Goal: Find specific page/section: Find specific page/section

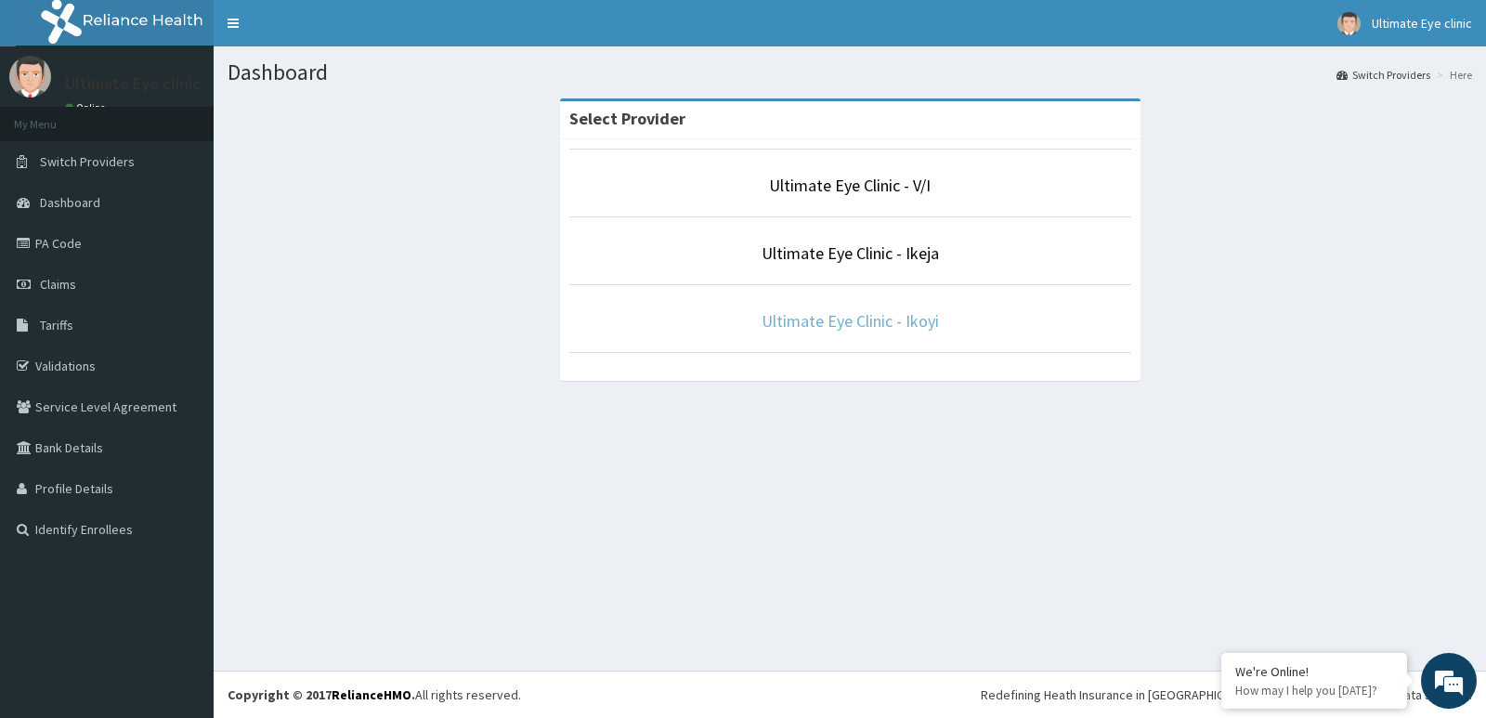
click at [923, 326] on link "Ultimate Eye Clinic - Ikoyi" at bounding box center [849, 320] width 177 height 21
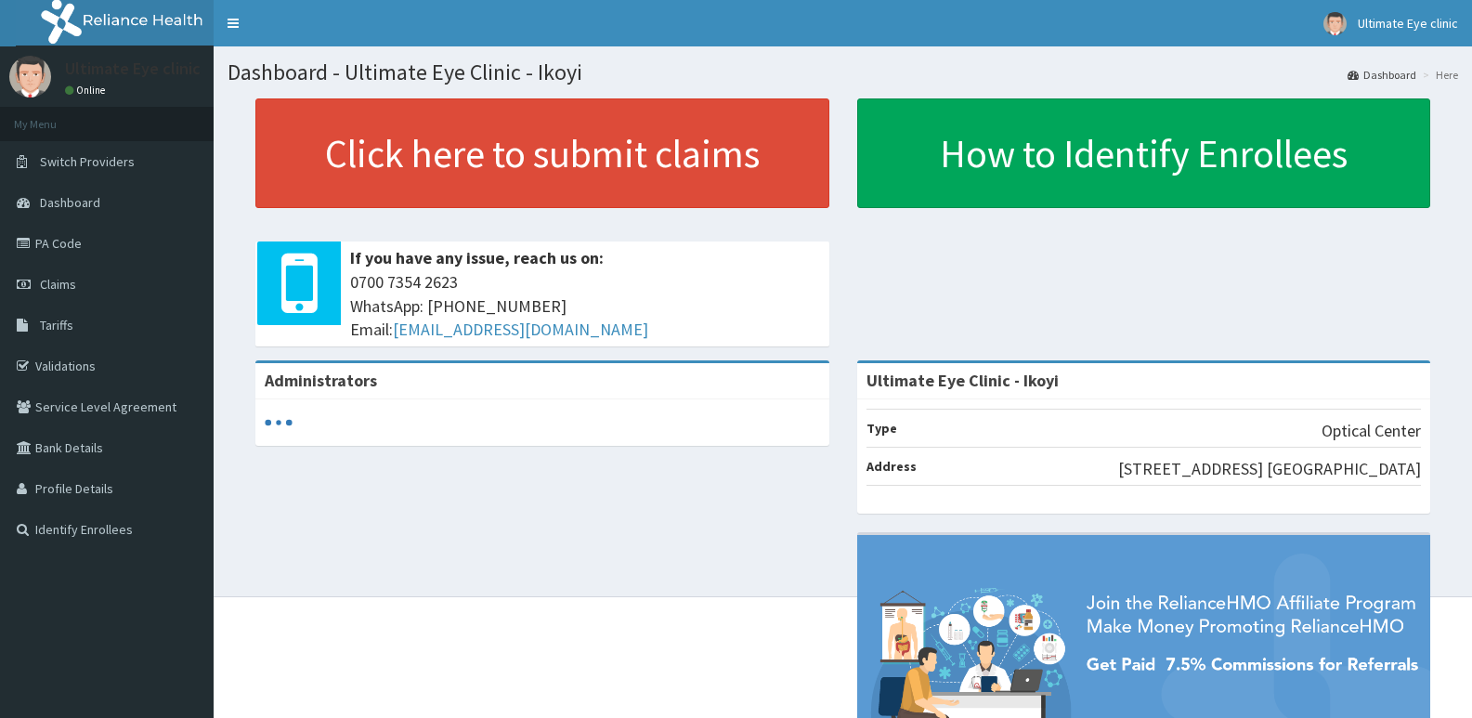
click at [101, 250] on link "PA Code" at bounding box center [107, 243] width 214 height 41
